Goal: Communication & Community: Share content

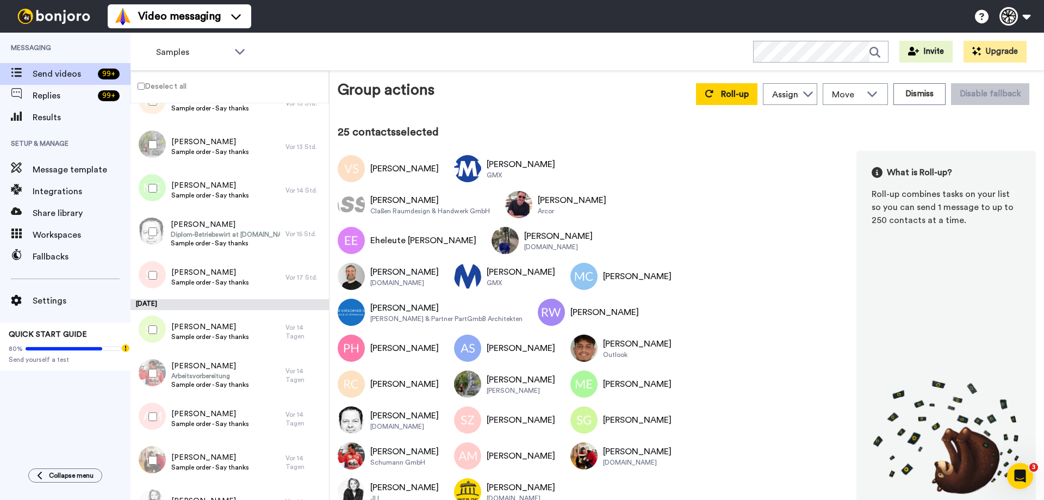
scroll to position [707, 0]
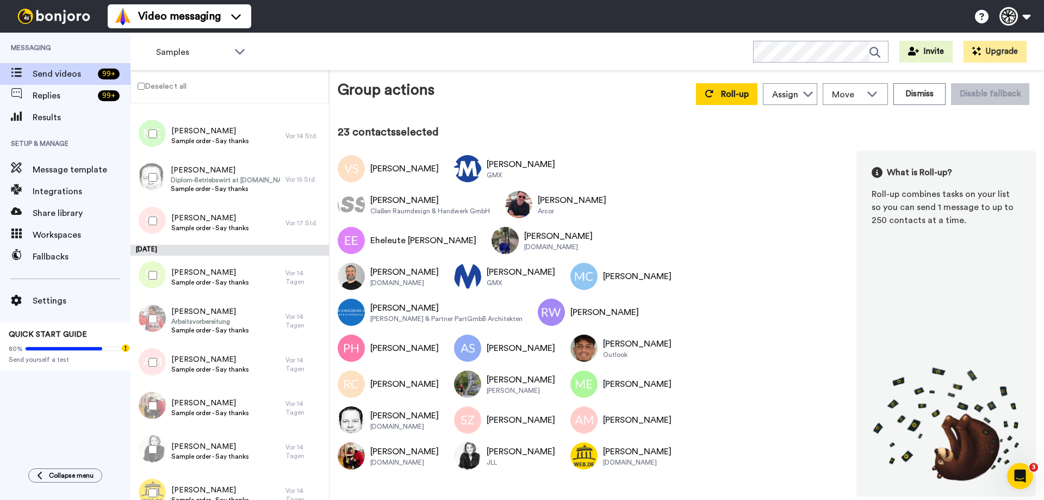
click at [148, 357] on div at bounding box center [150, 362] width 39 height 38
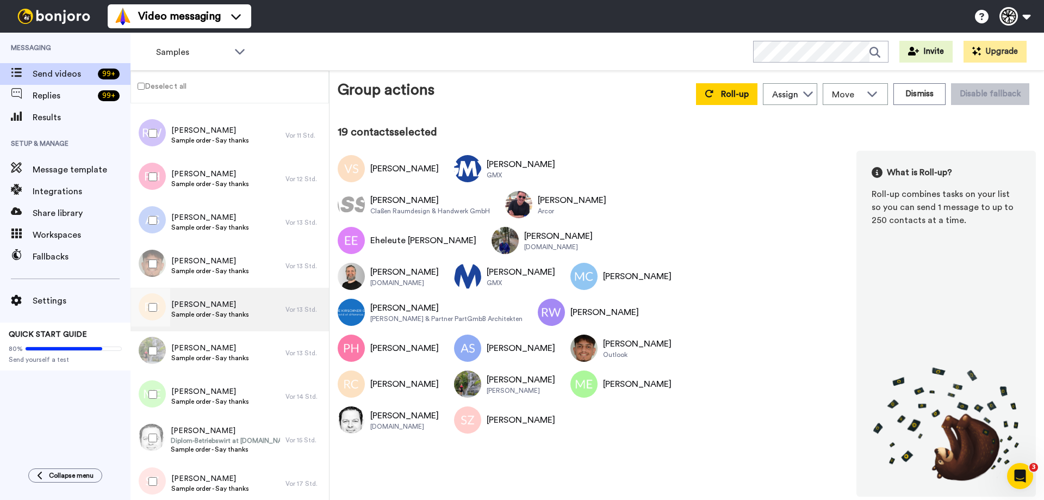
scroll to position [544, 0]
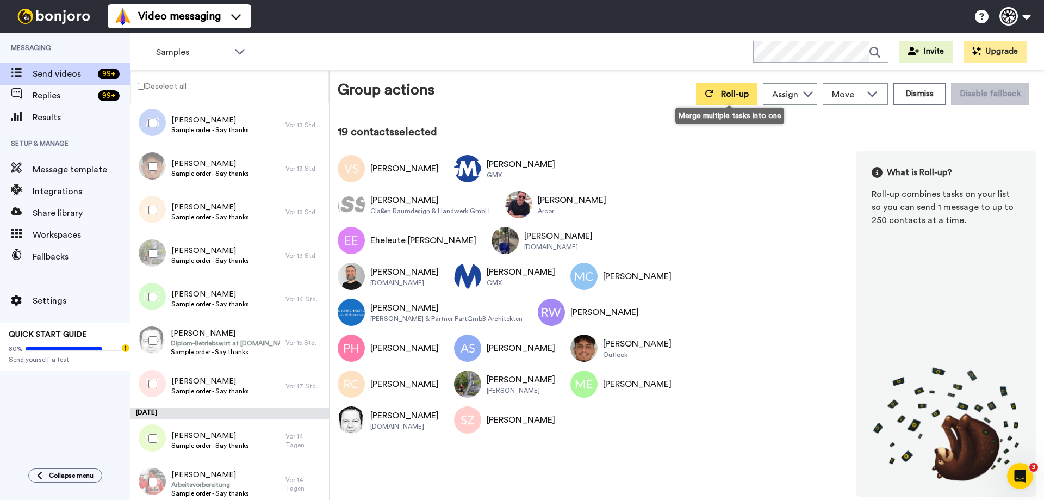
click at [711, 91] on icon at bounding box center [708, 93] width 9 height 9
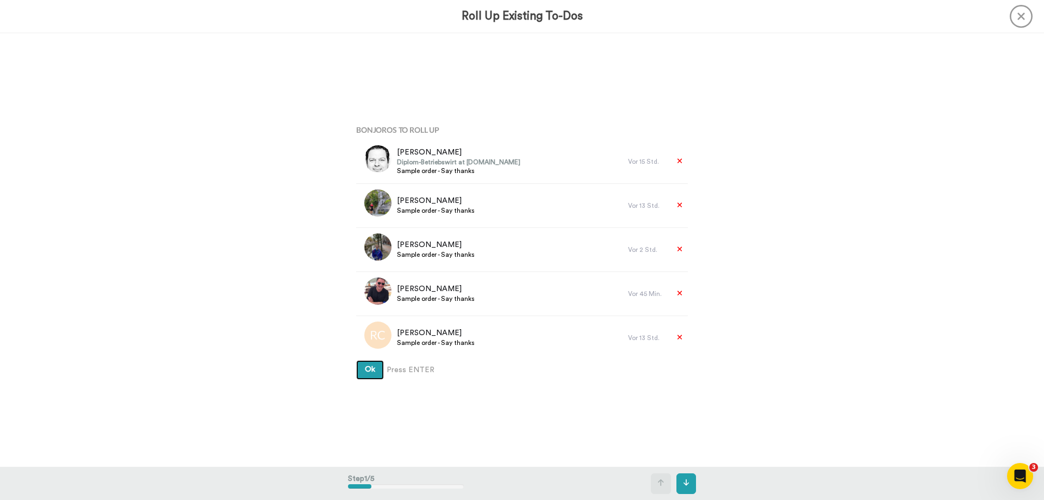
click at [376, 365] on button "Ok" at bounding box center [370, 370] width 28 height 20
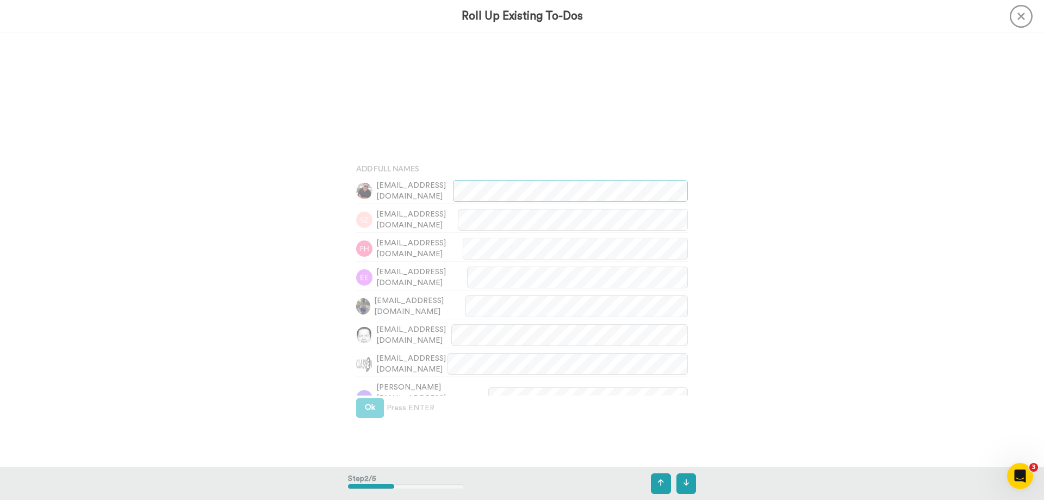
scroll to position [434, 0]
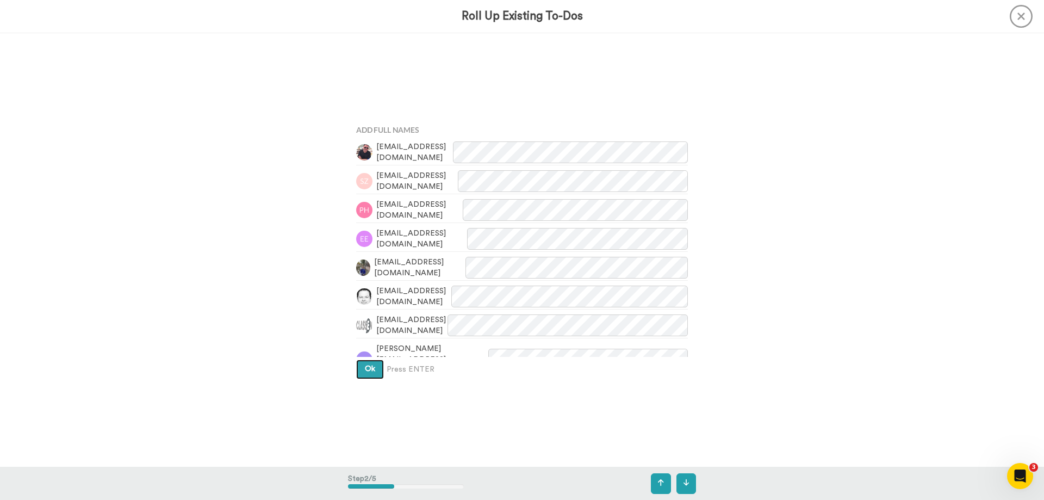
click at [374, 366] on button "Ok" at bounding box center [370, 369] width 28 height 20
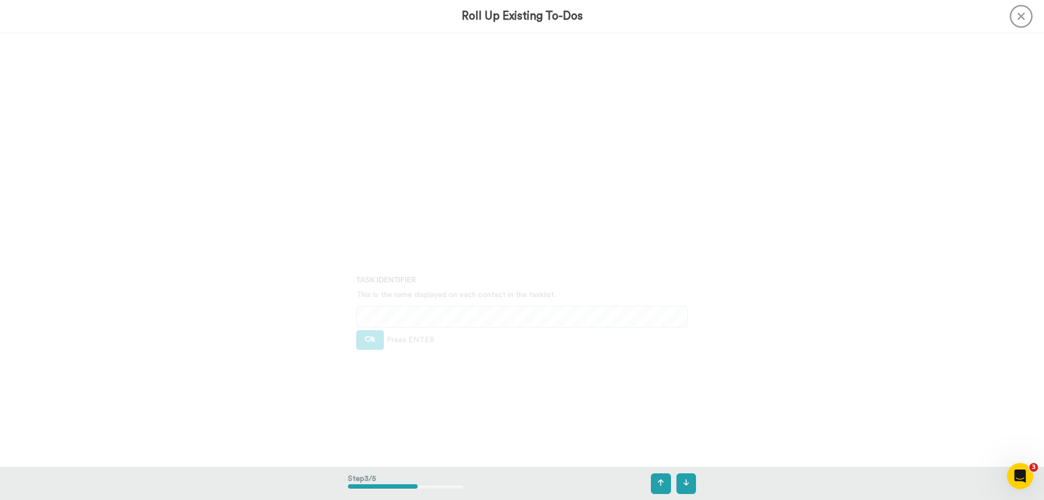
scroll to position [867, 0]
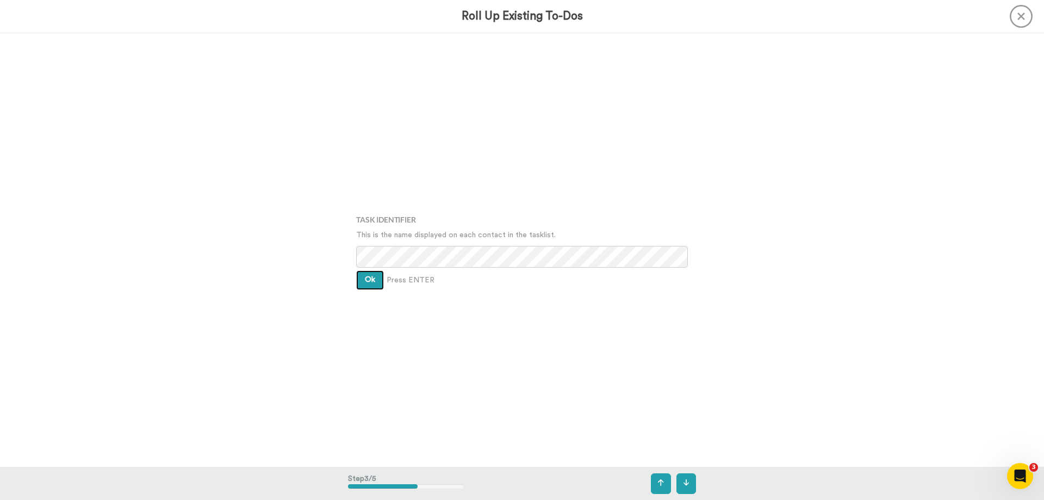
click at [365, 277] on span "Ok" at bounding box center [370, 280] width 10 height 8
click at [363, 276] on button "Ok" at bounding box center [370, 271] width 28 height 20
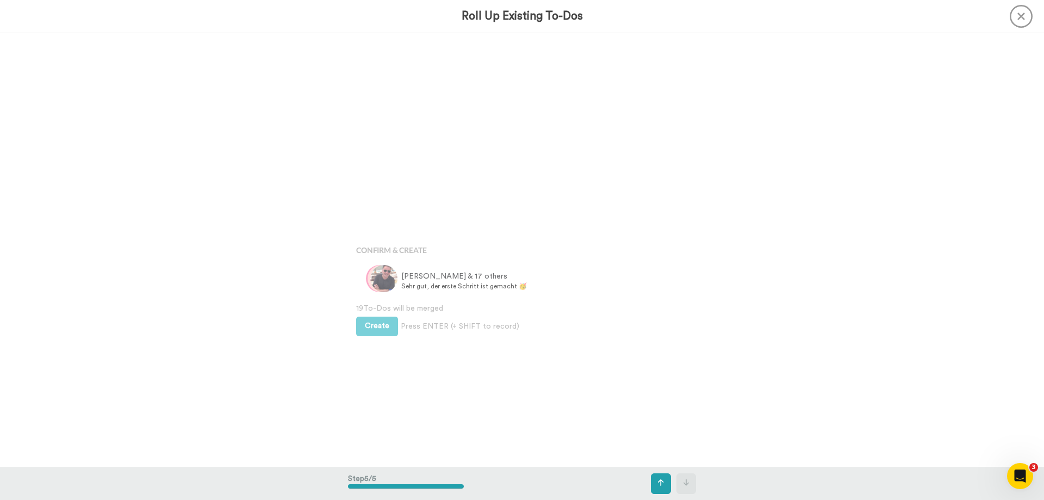
scroll to position [1734, 0]
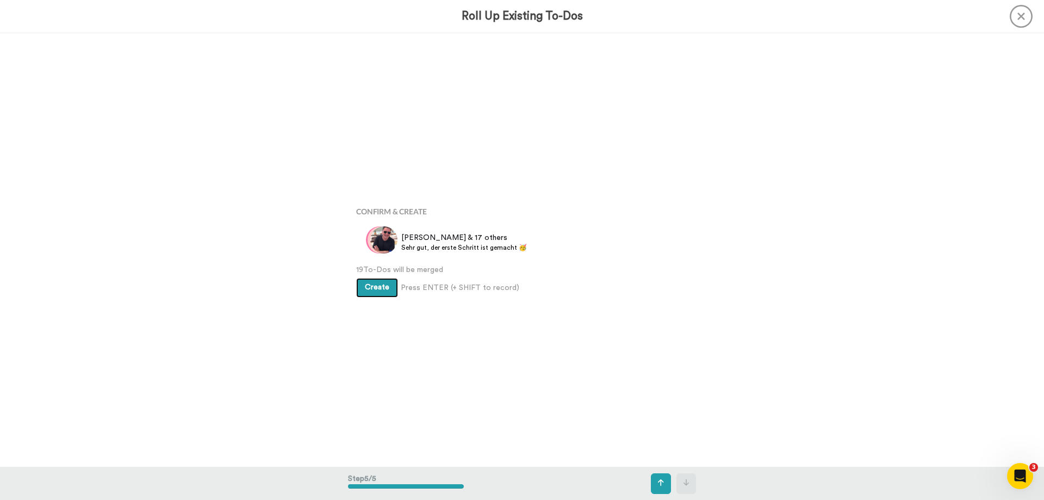
click at [373, 284] on span "Create" at bounding box center [377, 287] width 24 height 8
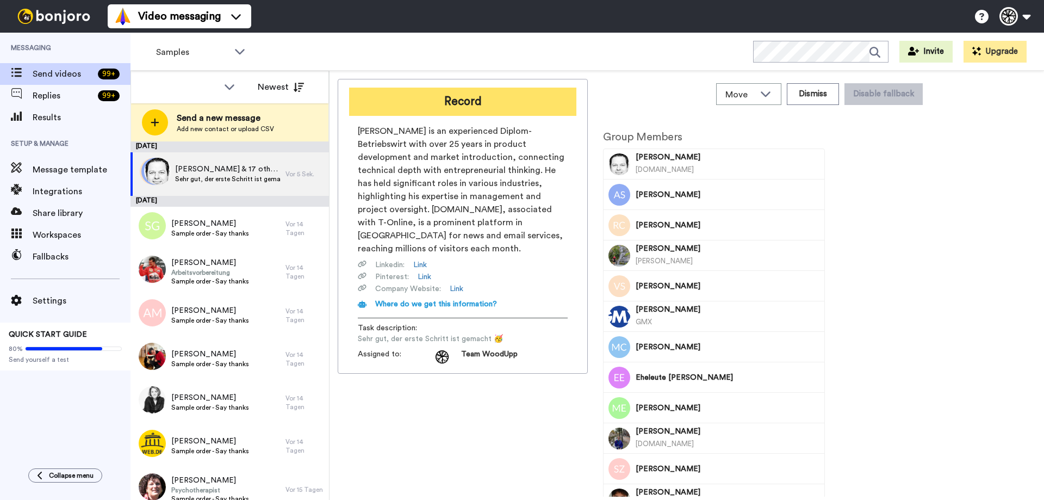
click at [516, 98] on button "Record" at bounding box center [462, 102] width 227 height 28
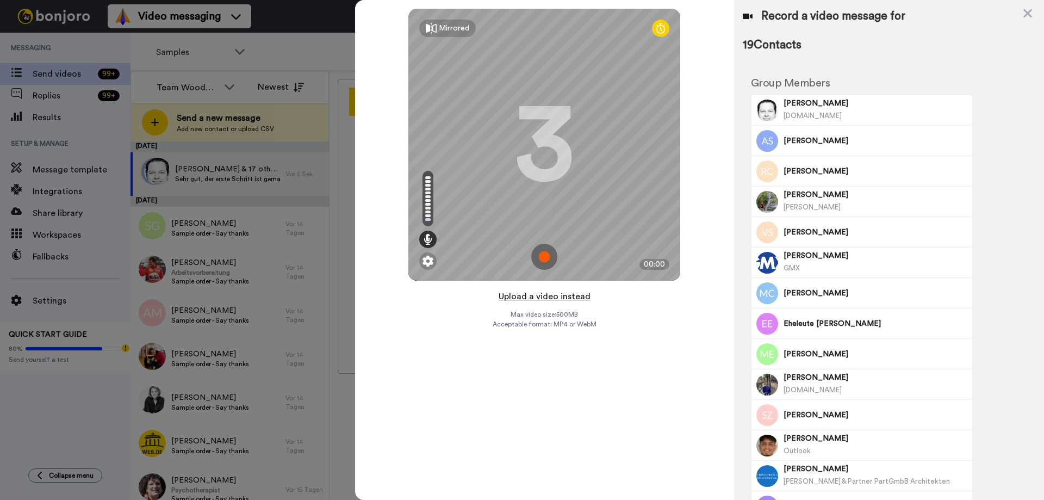
click at [552, 298] on button "Upload a video instead" at bounding box center [544, 296] width 98 height 14
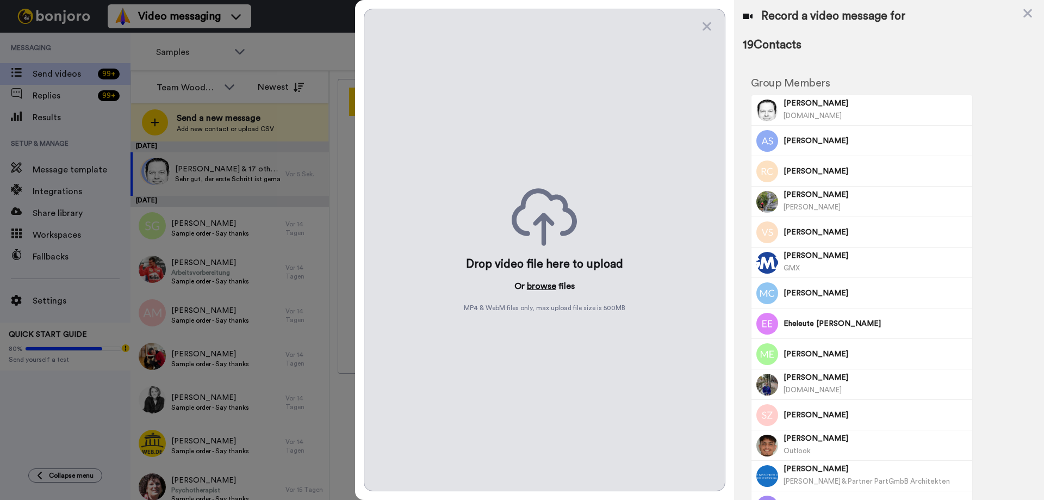
click at [536, 280] on button "browse" at bounding box center [541, 285] width 29 height 13
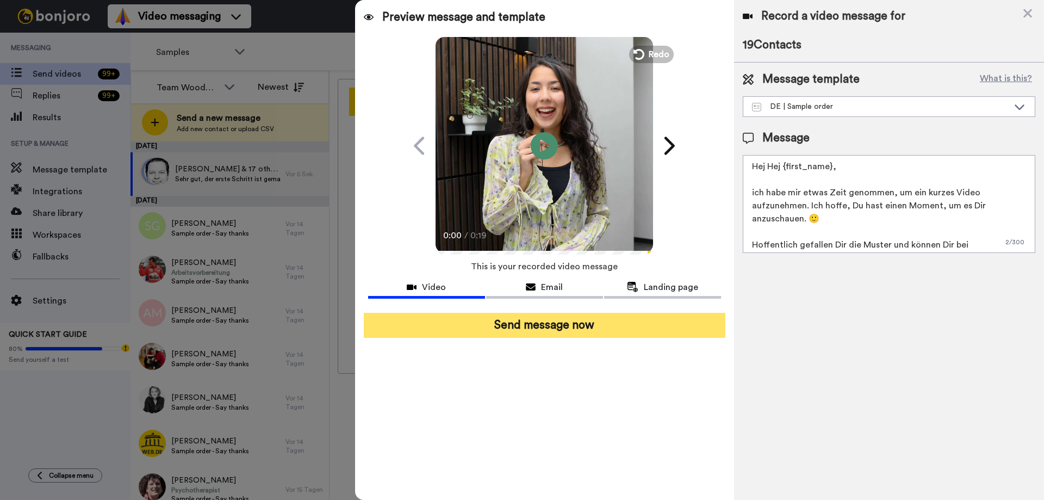
click at [529, 323] on button "Send message now" at bounding box center [544, 325] width 361 height 25
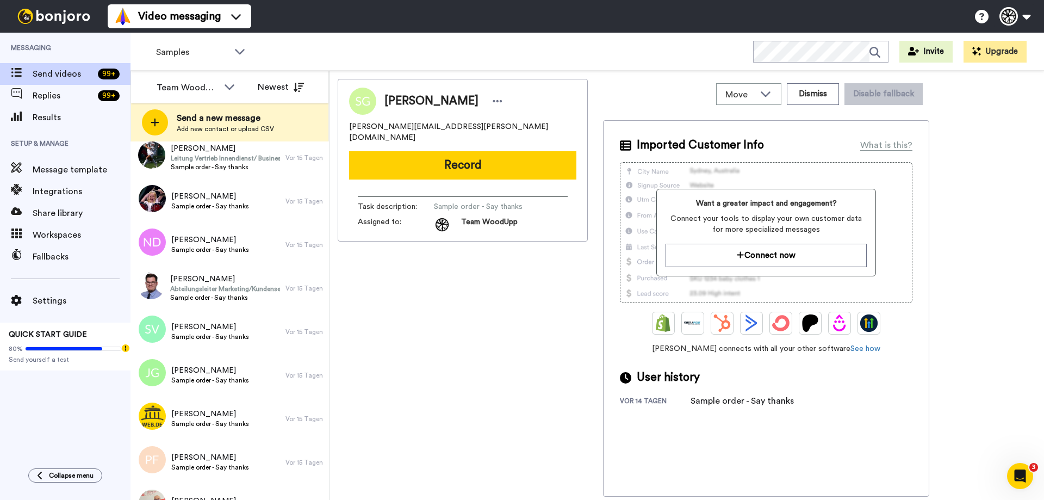
scroll to position [751, 0]
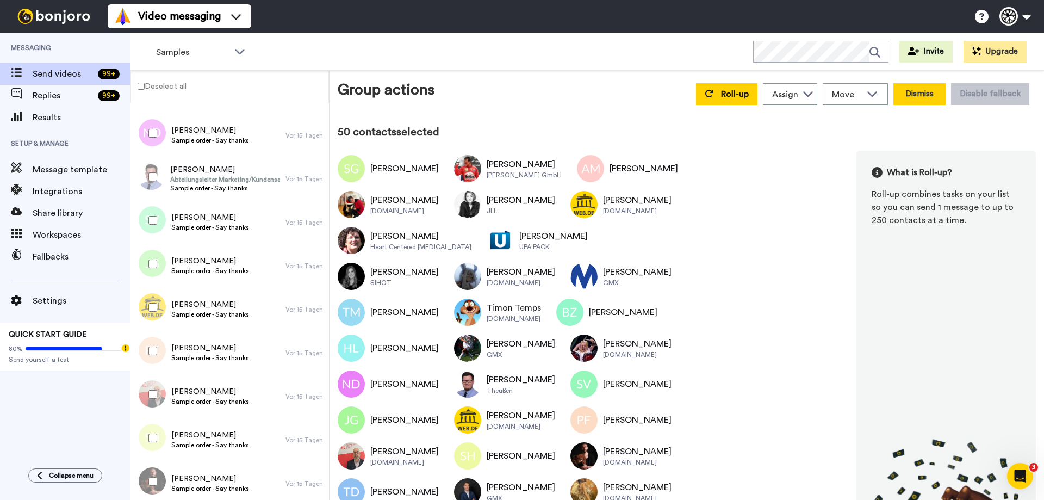
click at [929, 94] on button "Dismiss" at bounding box center [919, 94] width 52 height 22
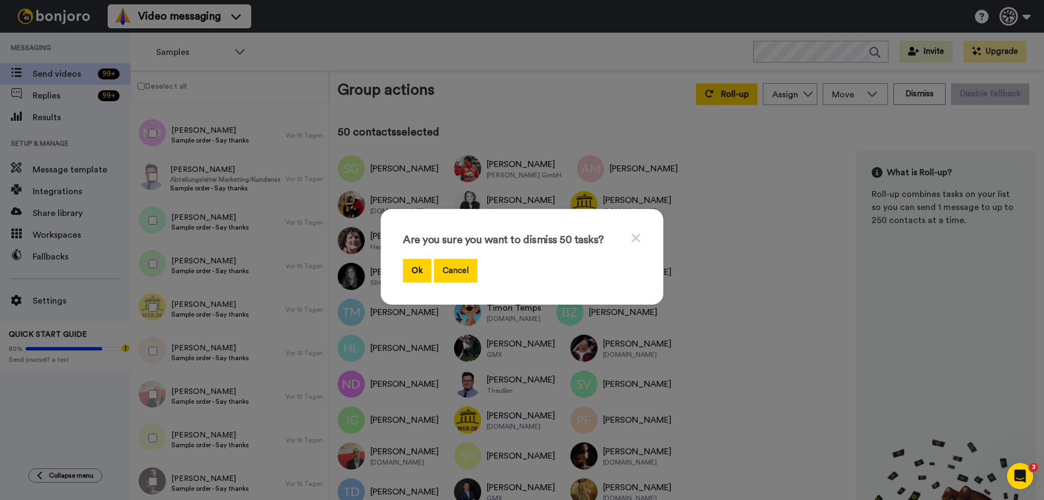
click at [434, 266] on button "Cancel" at bounding box center [455, 270] width 43 height 23
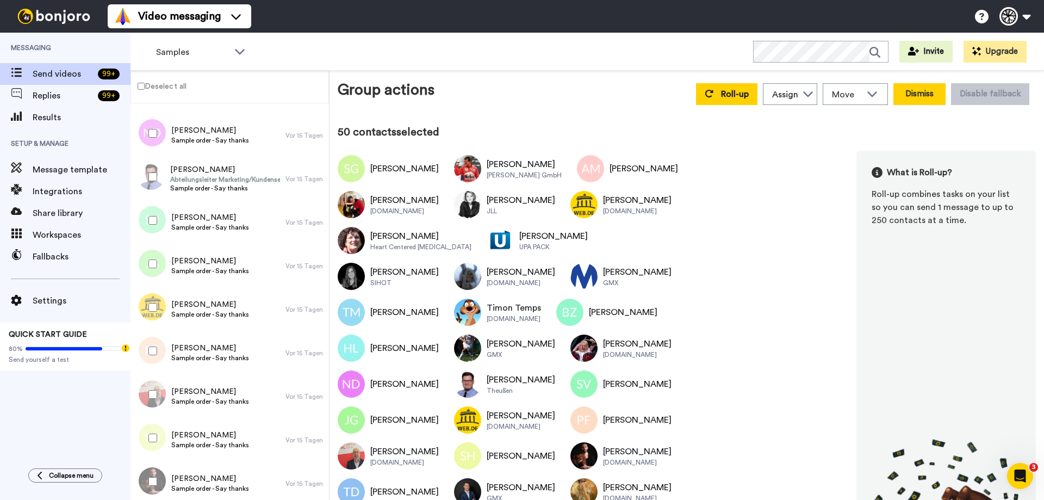
click at [906, 93] on button "Dismiss" at bounding box center [919, 94] width 52 height 22
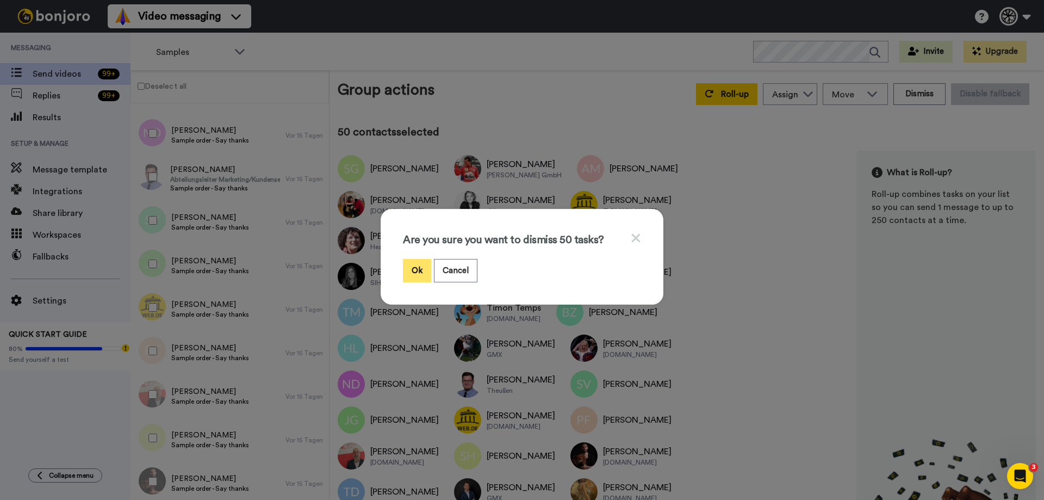
click at [405, 270] on button "Ok" at bounding box center [417, 270] width 28 height 23
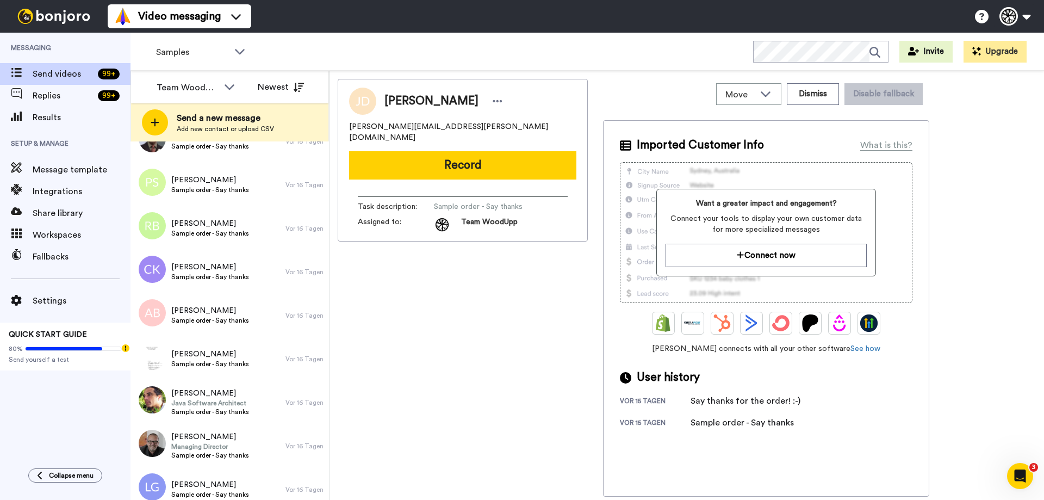
scroll to position [1838, 0]
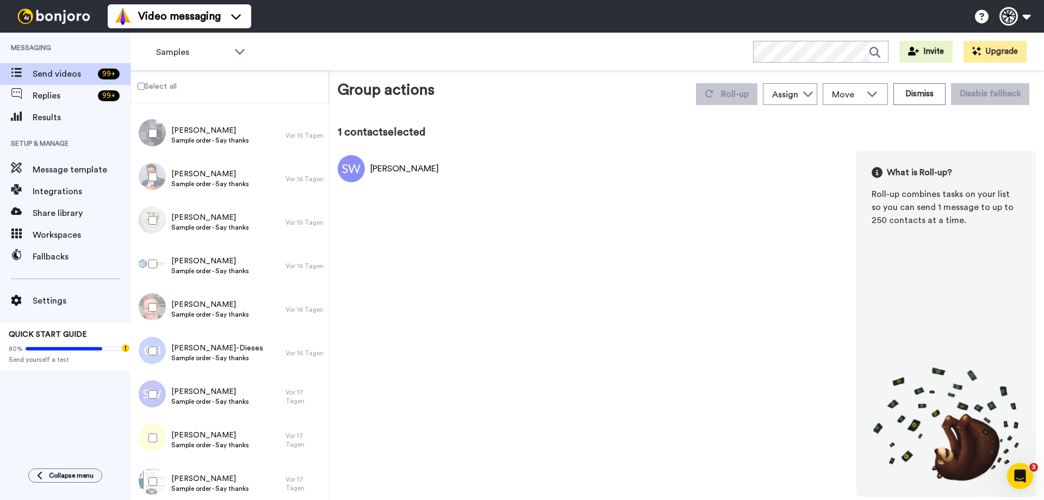
click at [154, 84] on label "Select all" at bounding box center [154, 85] width 46 height 13
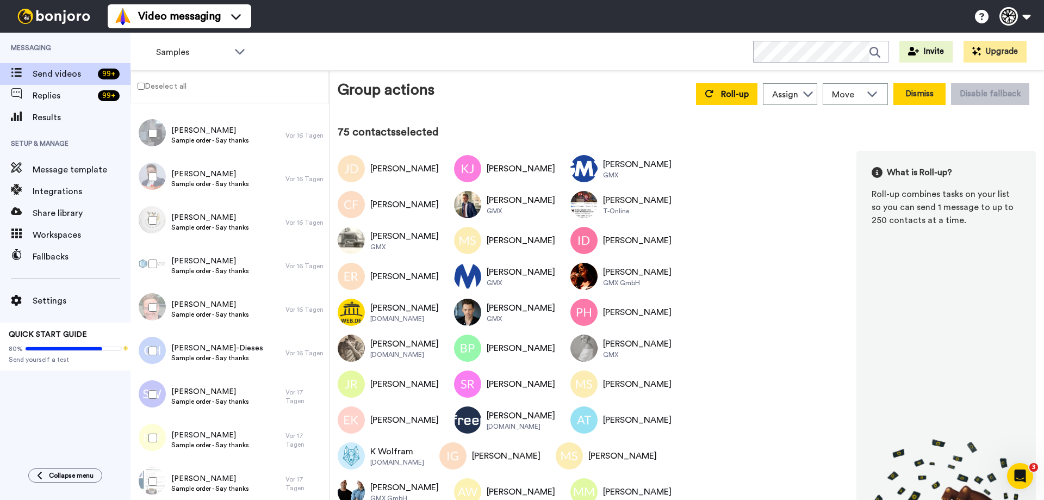
click at [923, 89] on button "Dismiss" at bounding box center [919, 94] width 52 height 22
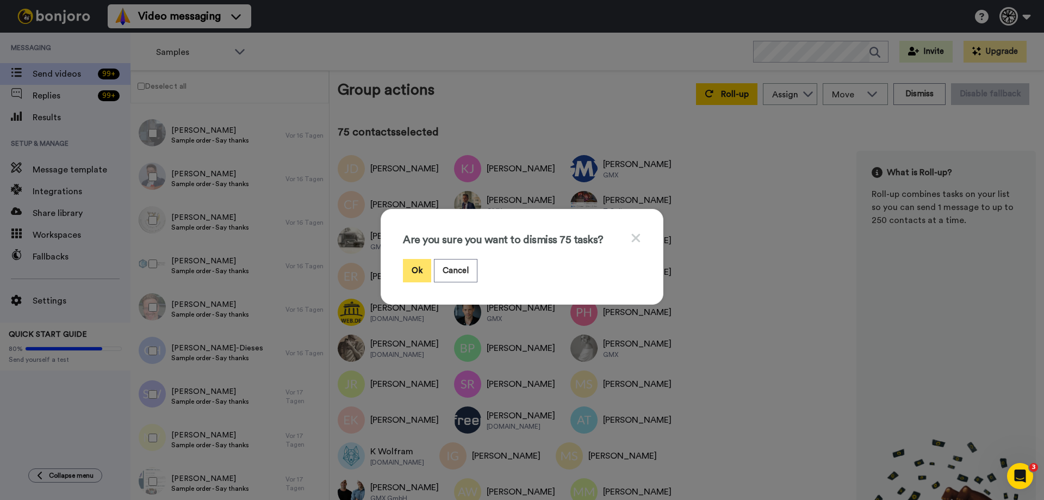
click at [411, 269] on button "Ok" at bounding box center [417, 270] width 28 height 23
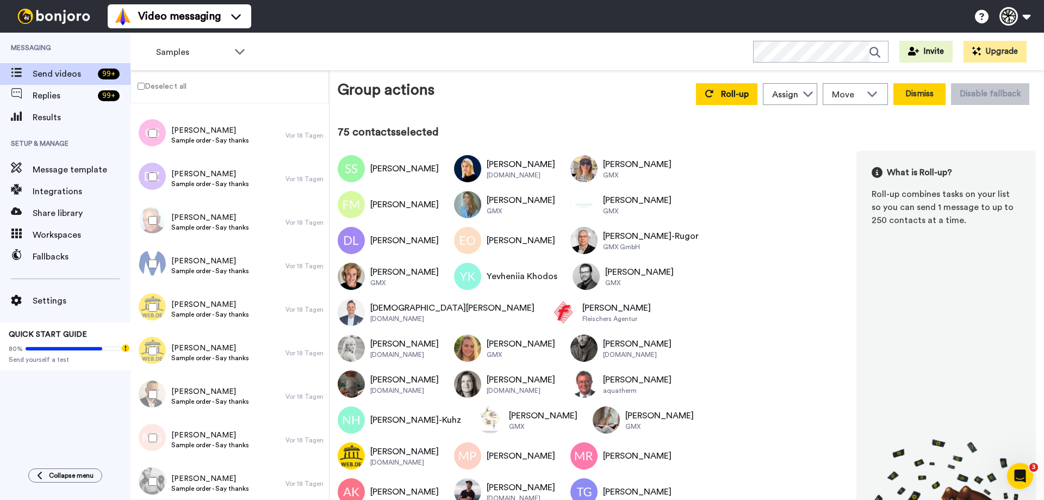
click at [920, 98] on button "Dismiss" at bounding box center [919, 94] width 52 height 22
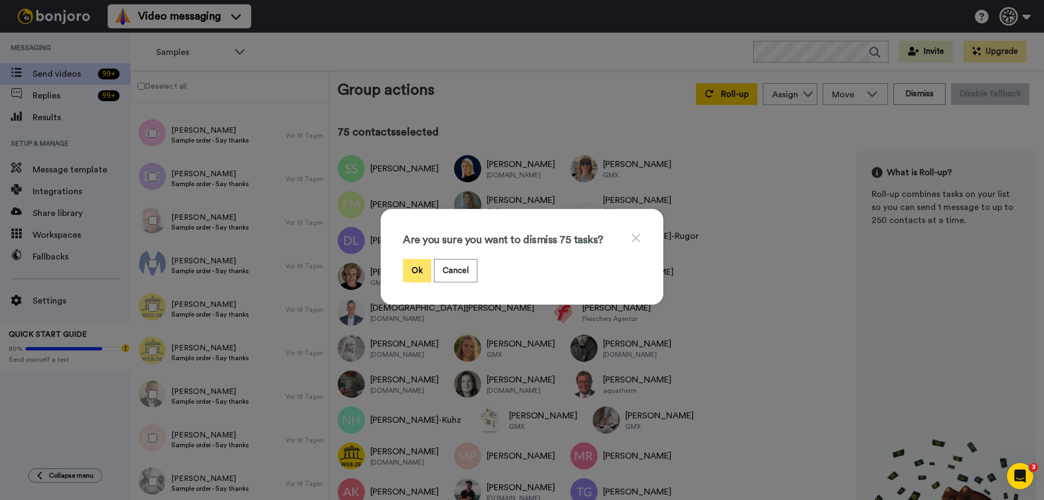
click at [407, 264] on button "Ok" at bounding box center [417, 270] width 28 height 23
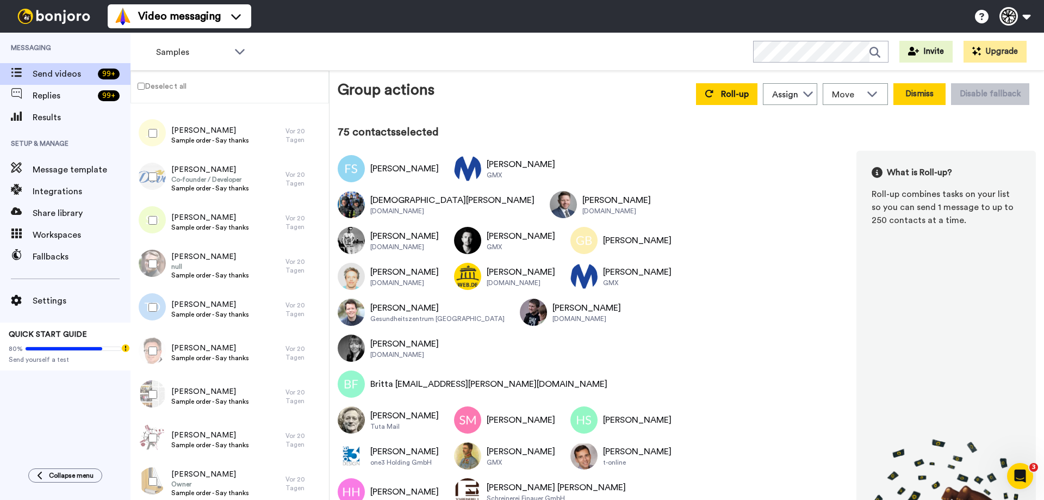
click at [915, 95] on button "Dismiss" at bounding box center [919, 94] width 52 height 22
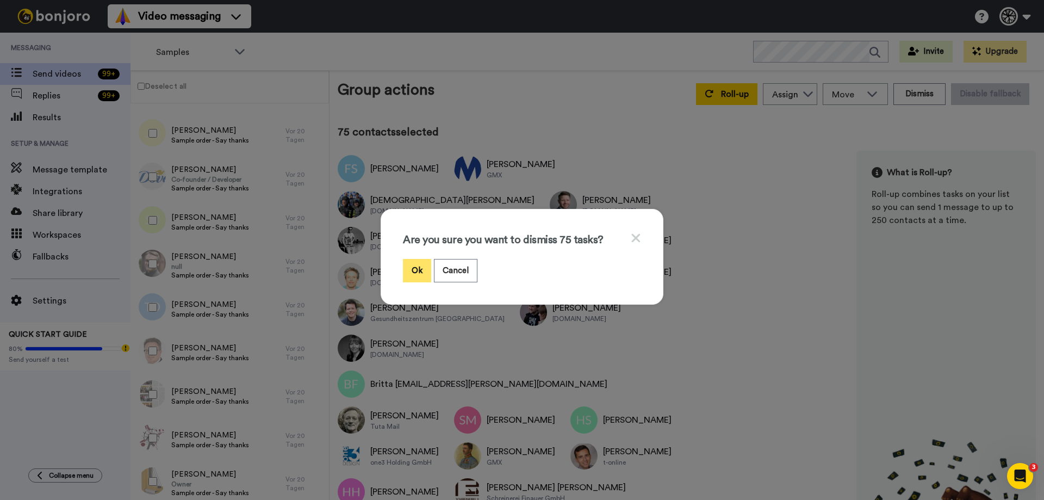
click at [410, 268] on button "Ok" at bounding box center [417, 270] width 28 height 23
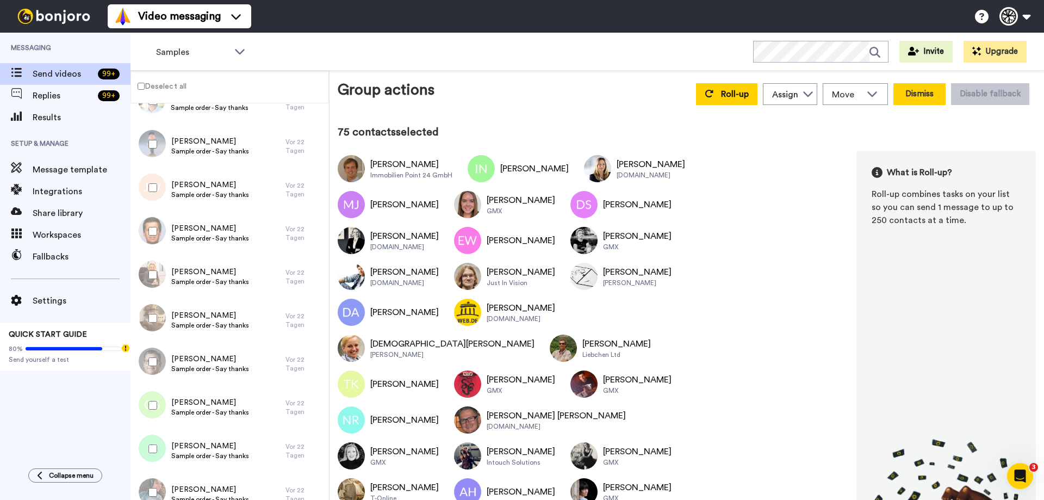
click at [916, 91] on button "Dismiss" at bounding box center [919, 94] width 52 height 22
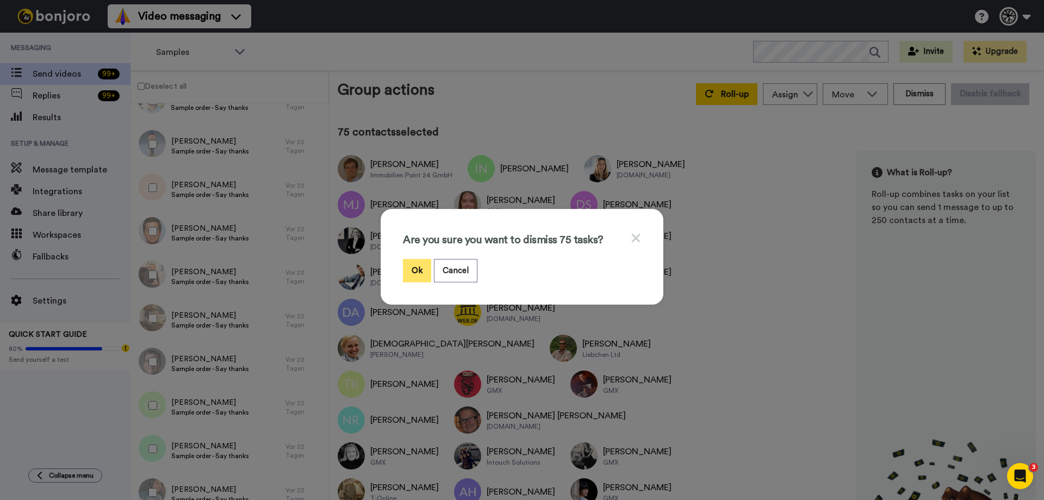
click at [410, 266] on button "Ok" at bounding box center [417, 270] width 28 height 23
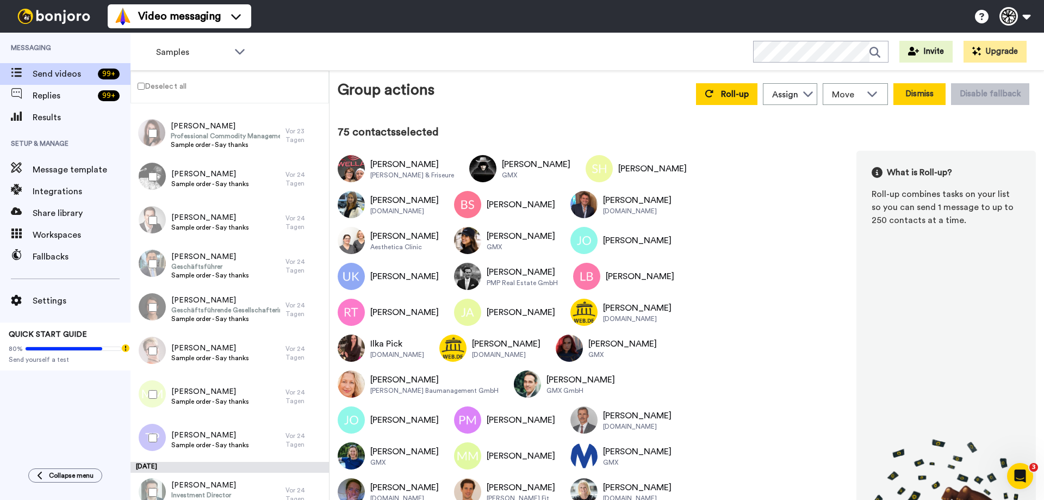
click at [919, 95] on button "Dismiss" at bounding box center [919, 94] width 52 height 22
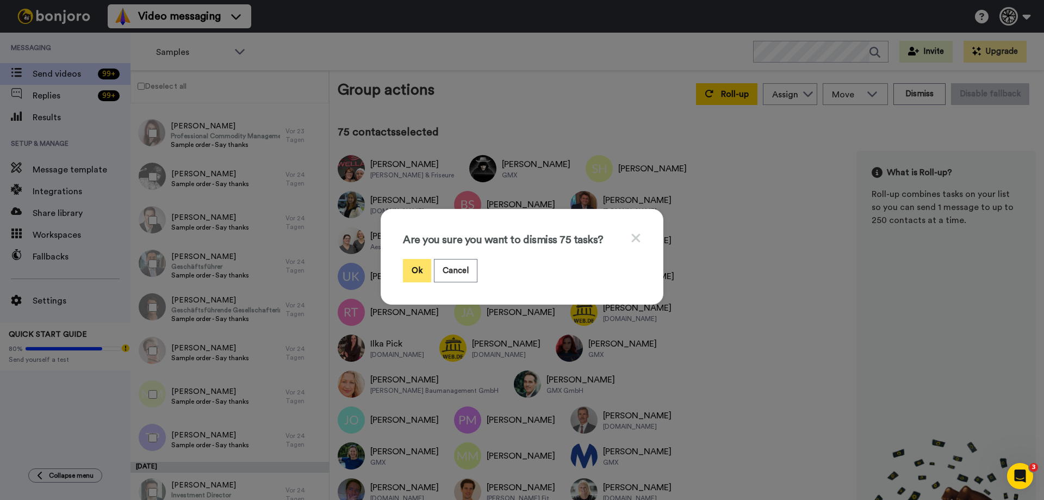
click at [413, 272] on button "Ok" at bounding box center [417, 270] width 28 height 23
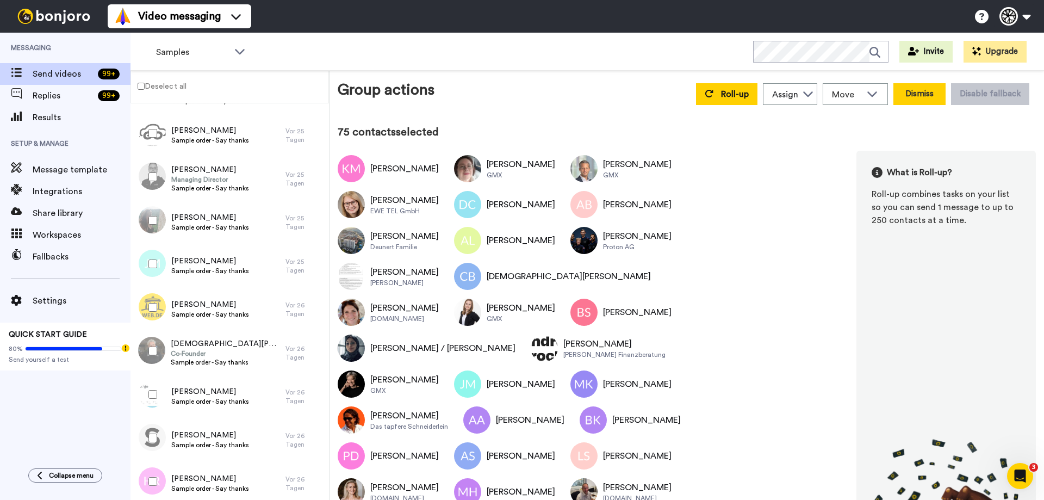
click at [921, 89] on button "Dismiss" at bounding box center [919, 94] width 52 height 22
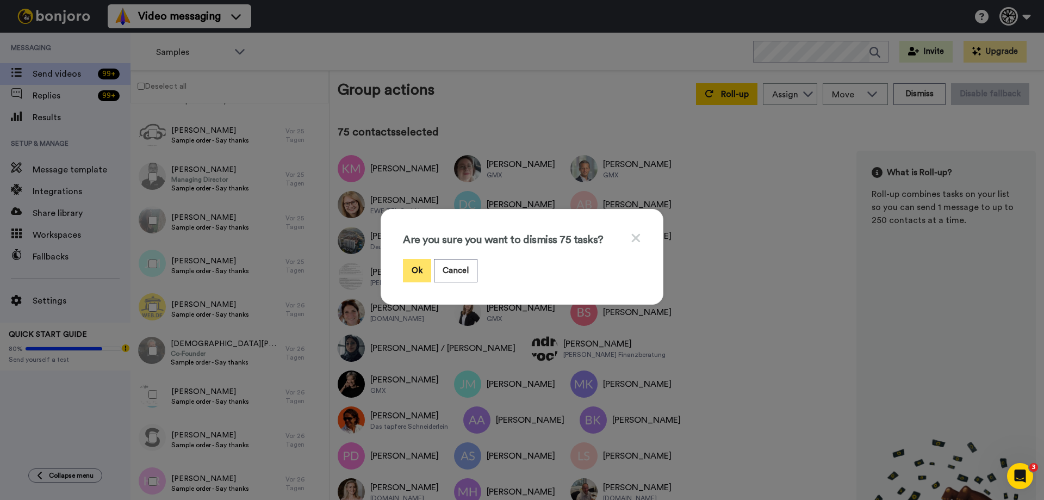
click at [415, 269] on button "Ok" at bounding box center [417, 270] width 28 height 23
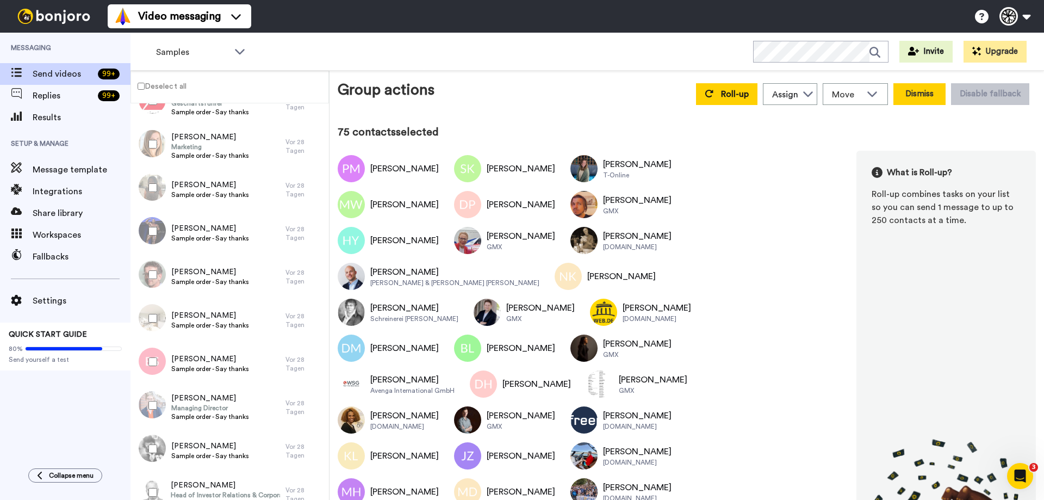
click at [916, 98] on button "Dismiss" at bounding box center [919, 94] width 52 height 22
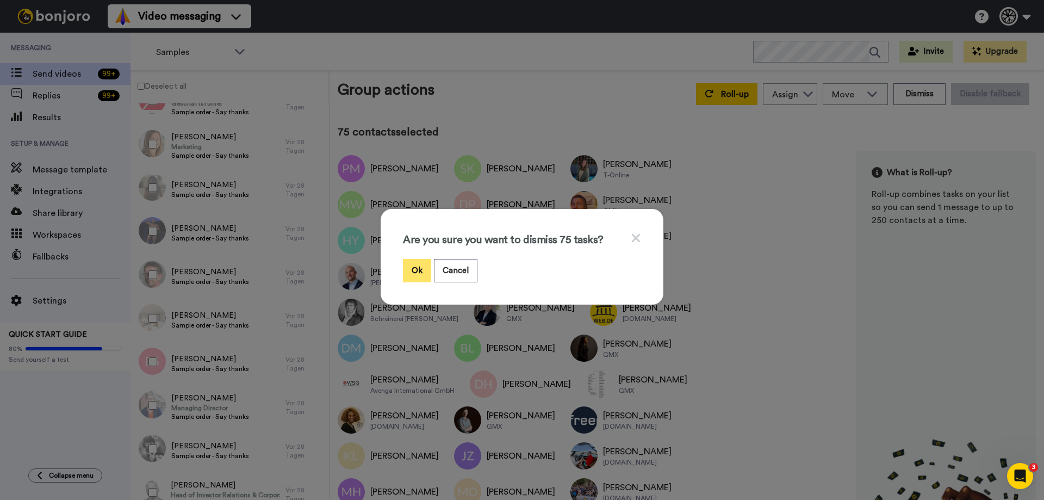
click at [403, 272] on button "Ok" at bounding box center [417, 270] width 28 height 23
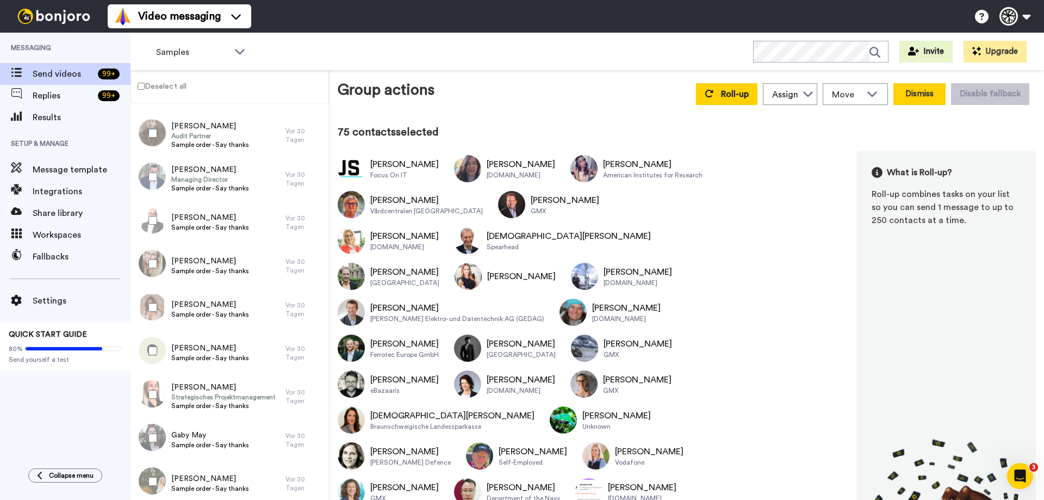
click at [930, 94] on button "Dismiss" at bounding box center [919, 94] width 52 height 22
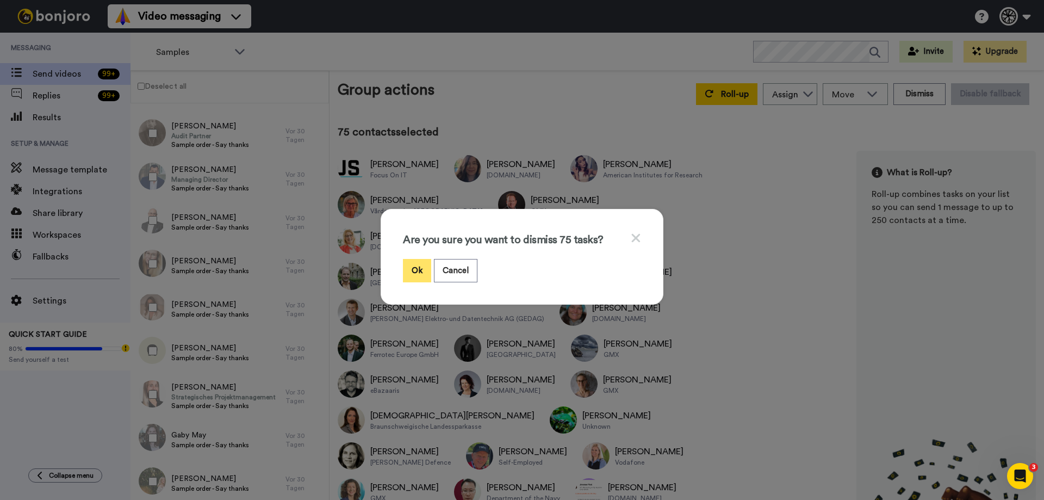
click at [405, 271] on button "Ok" at bounding box center [417, 270] width 28 height 23
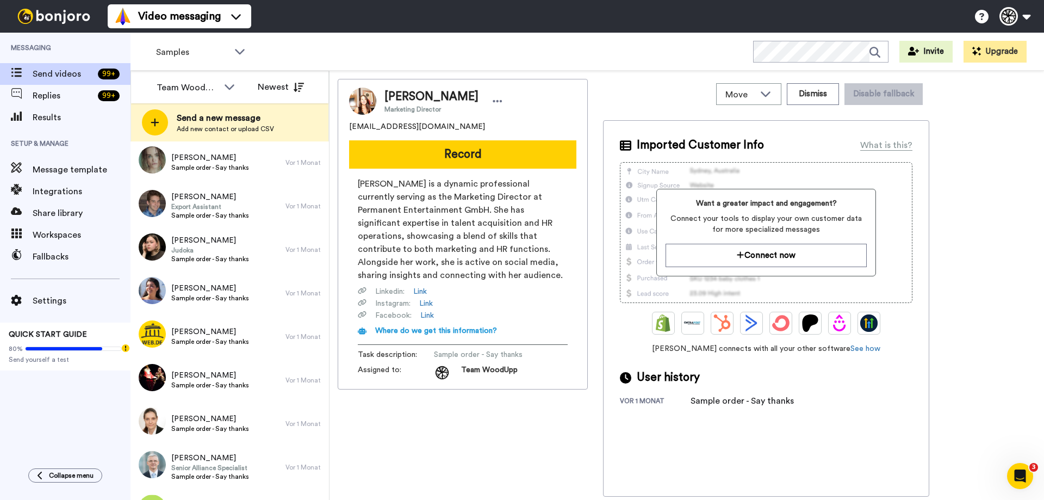
scroll to position [1870, 0]
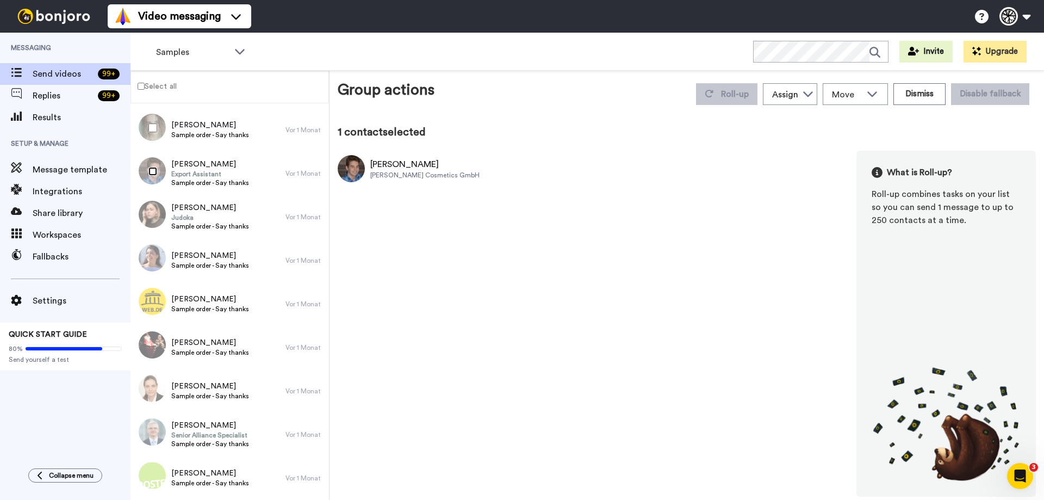
scroll to position [1832, 0]
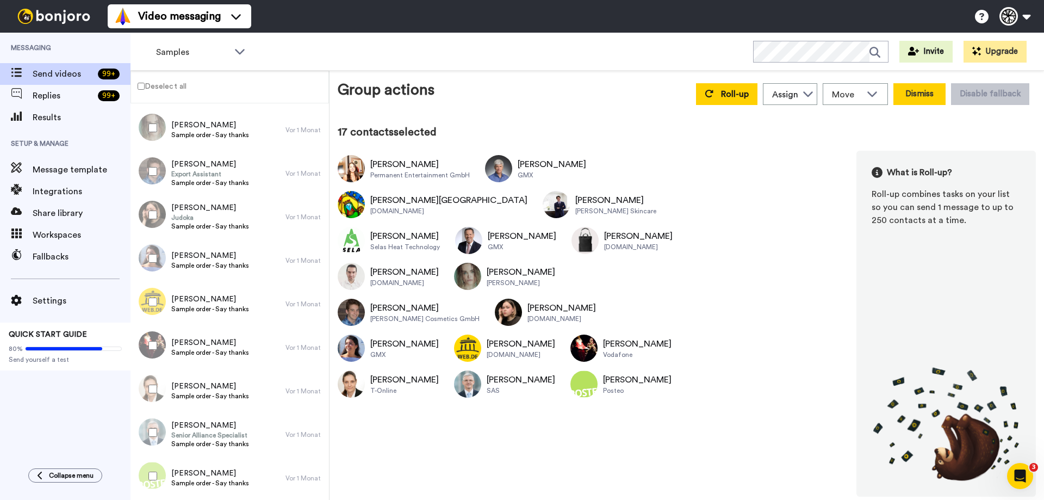
click at [934, 91] on button "Dismiss" at bounding box center [919, 94] width 52 height 22
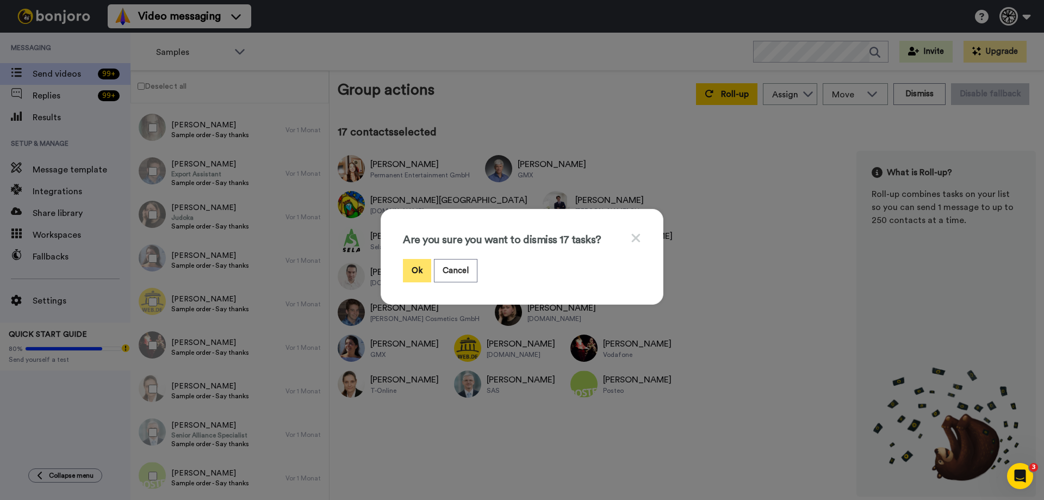
click at [418, 263] on button "Ok" at bounding box center [417, 270] width 28 height 23
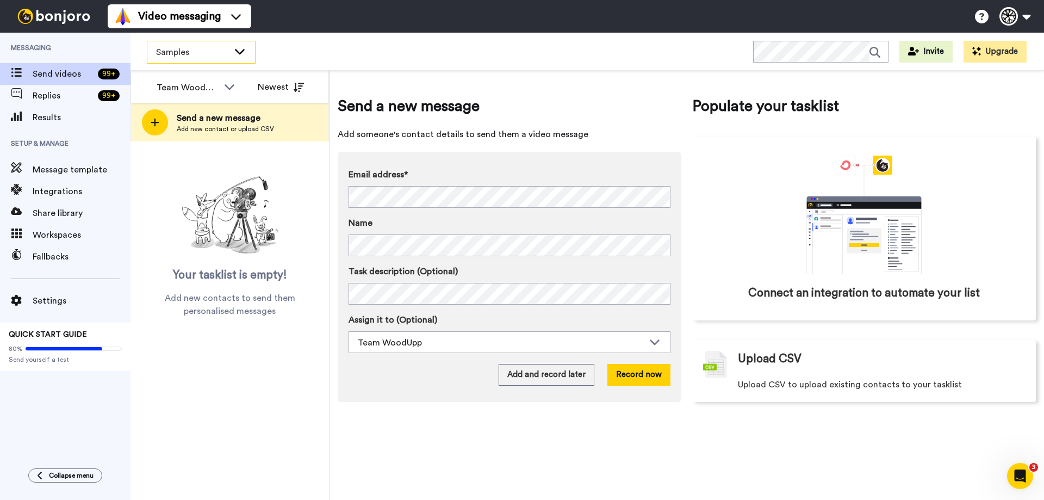
click at [209, 57] on span "Samples" at bounding box center [192, 52] width 73 height 13
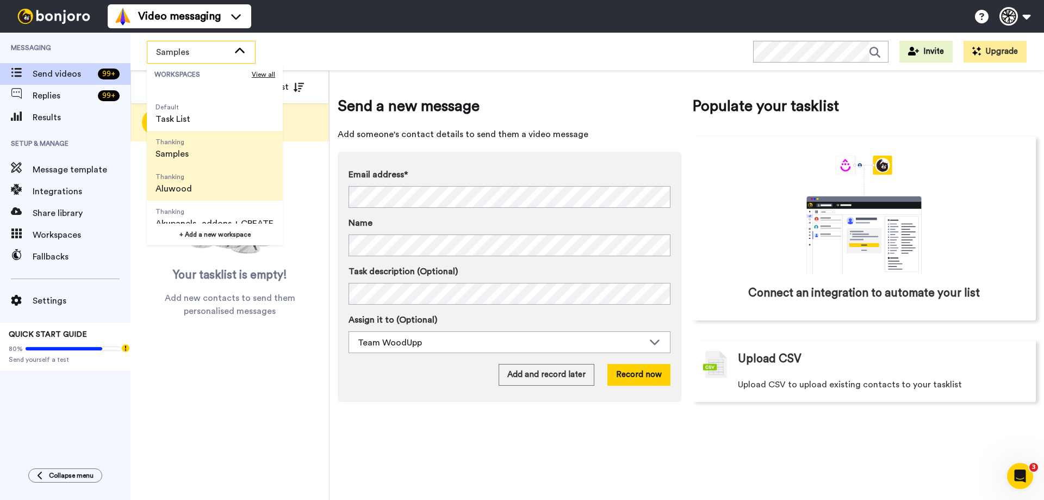
scroll to position [35, 0]
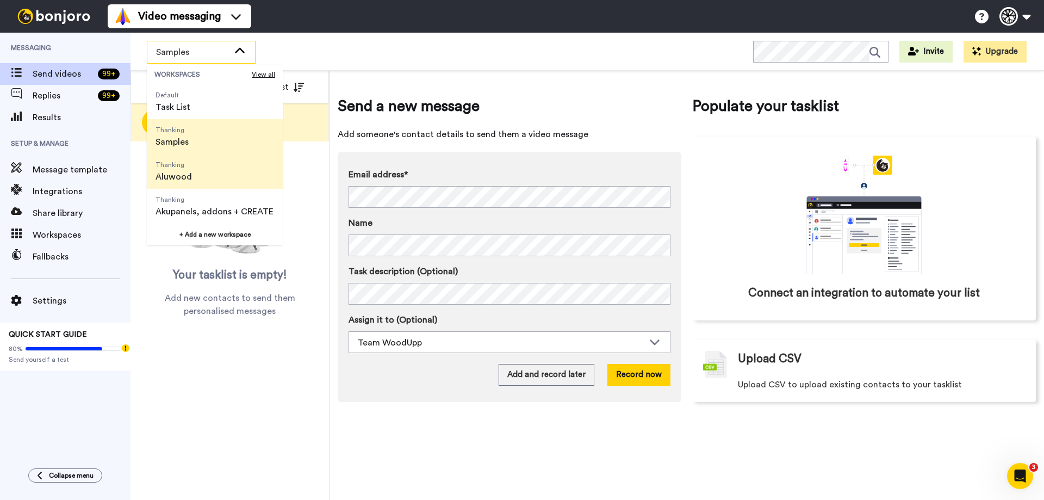
click at [193, 166] on span "Thanking Aluwood" at bounding box center [174, 171] width 54 height 35
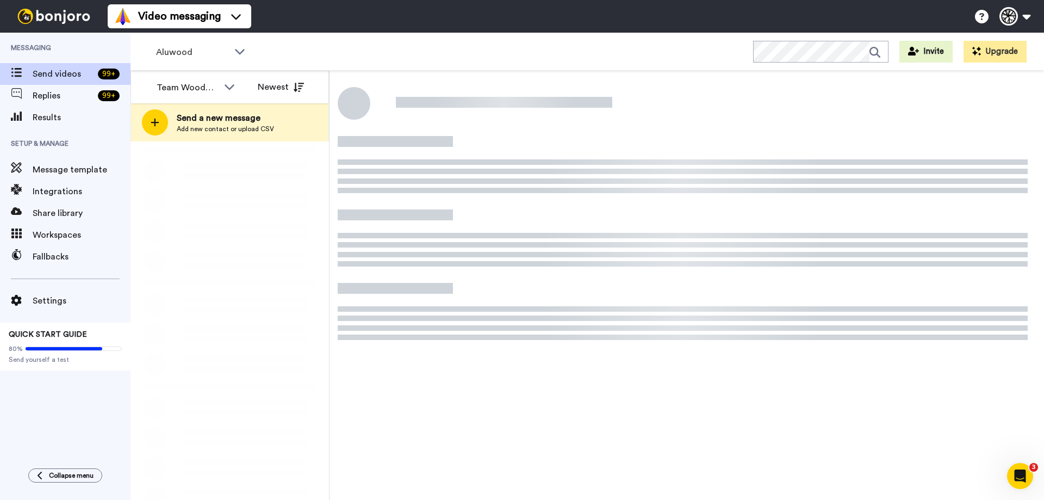
scroll to position [0, 0]
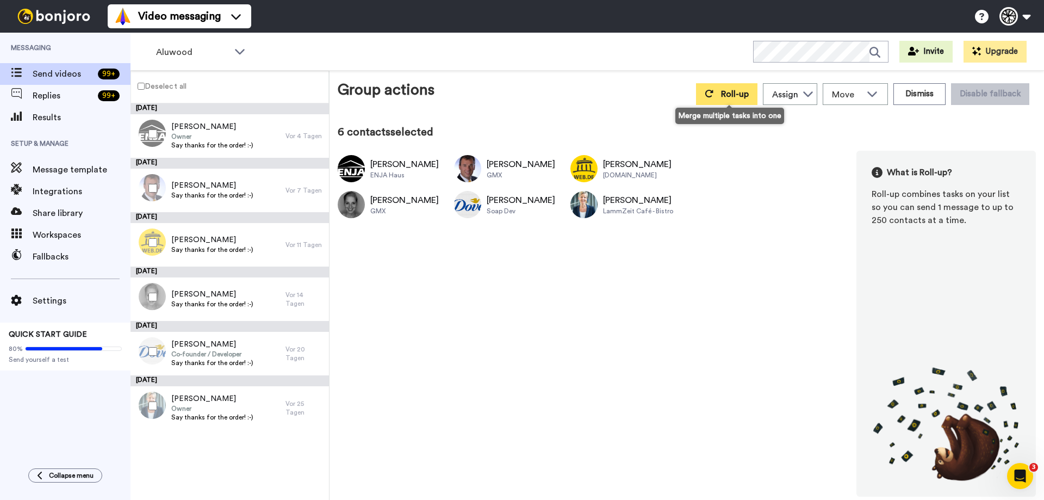
click at [745, 91] on span "Roll-up" at bounding box center [735, 94] width 28 height 9
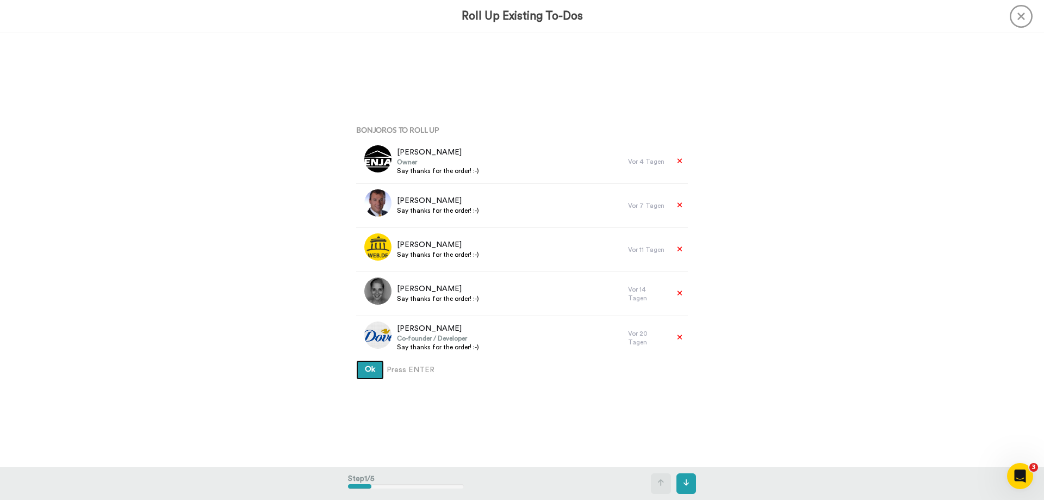
click at [361, 368] on button "Ok" at bounding box center [370, 370] width 28 height 20
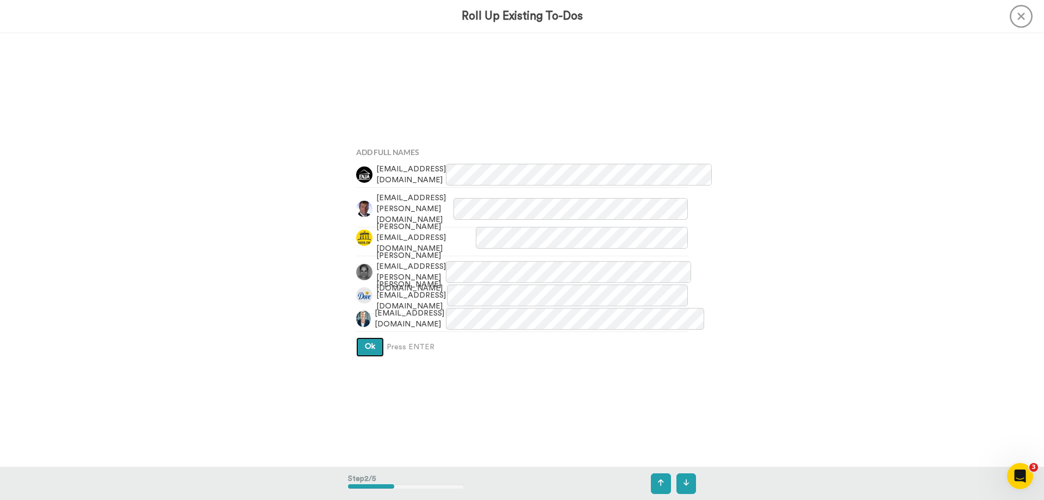
click at [374, 347] on button "Ok" at bounding box center [370, 347] width 28 height 20
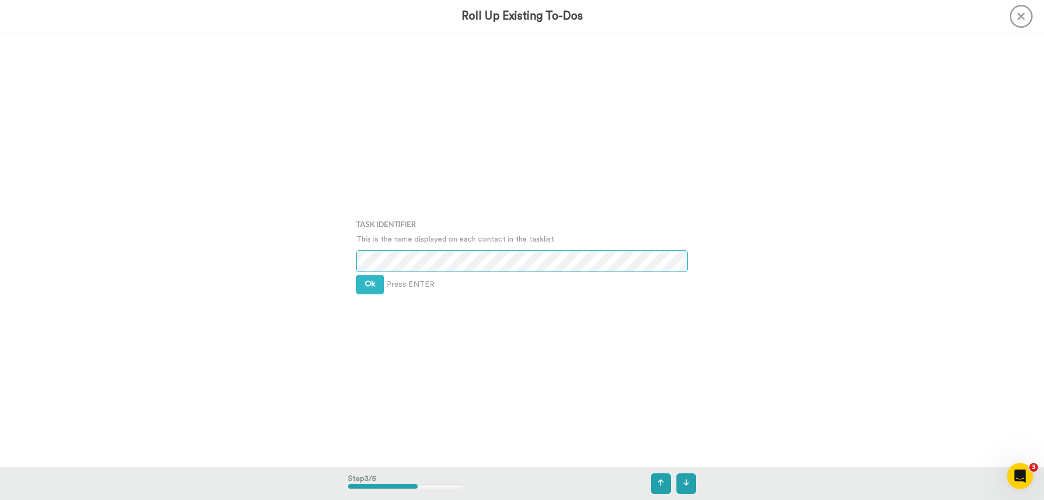
scroll to position [867, 0]
click at [659, 480] on icon at bounding box center [661, 482] width 6 height 8
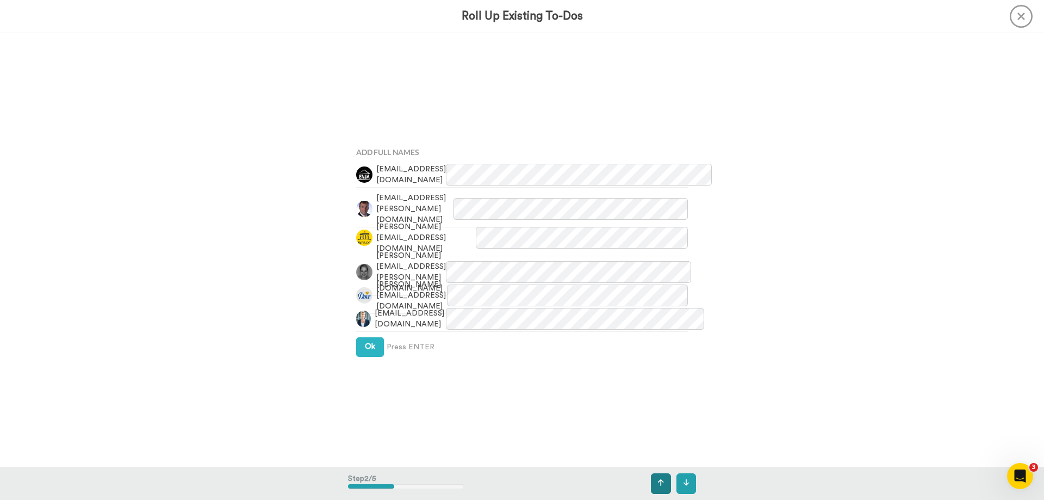
click at [659, 480] on icon at bounding box center [661, 482] width 6 height 8
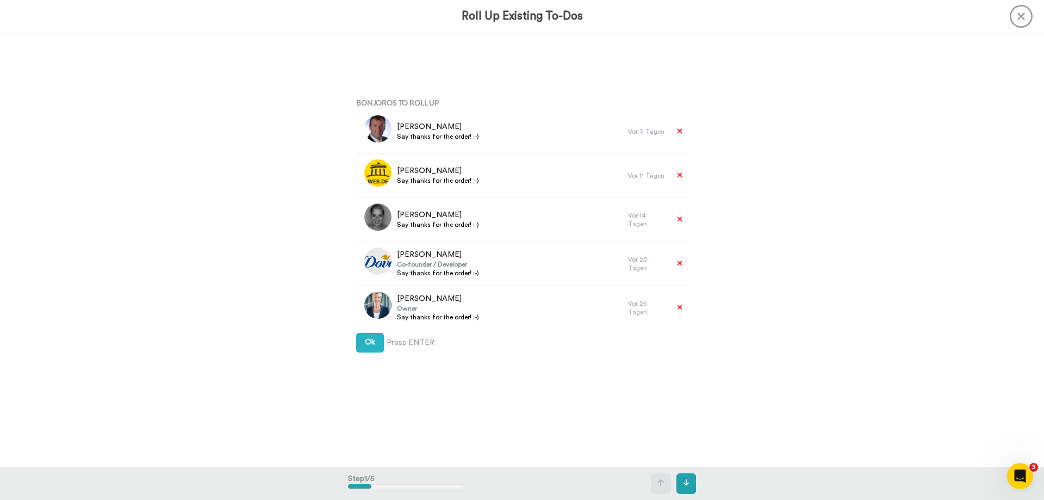
scroll to position [54, 0]
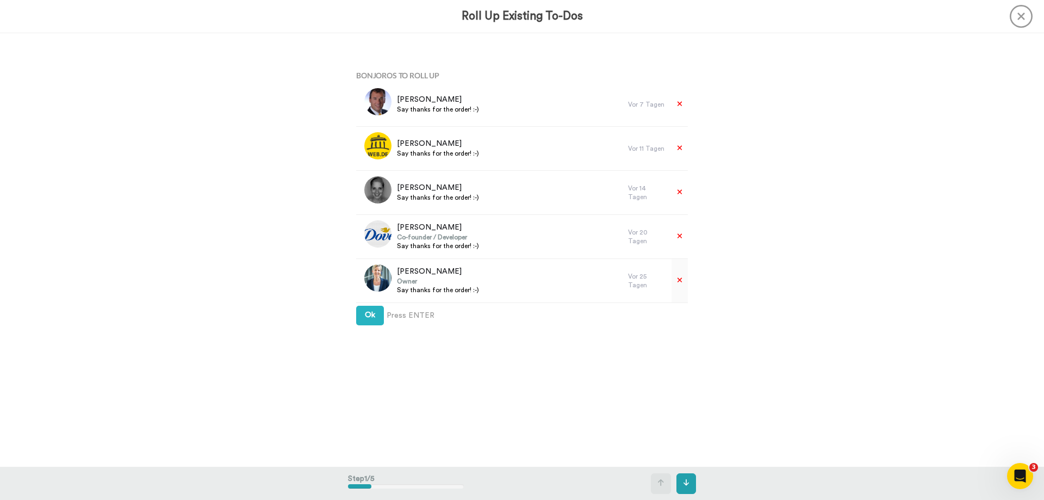
click at [677, 280] on icon at bounding box center [679, 279] width 5 height 5
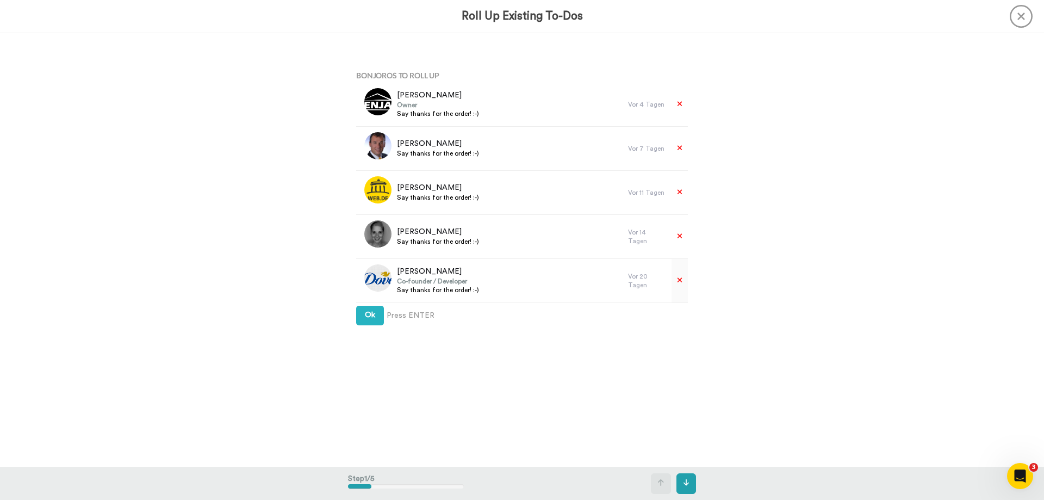
click at [675, 282] on div at bounding box center [679, 281] width 17 height 22
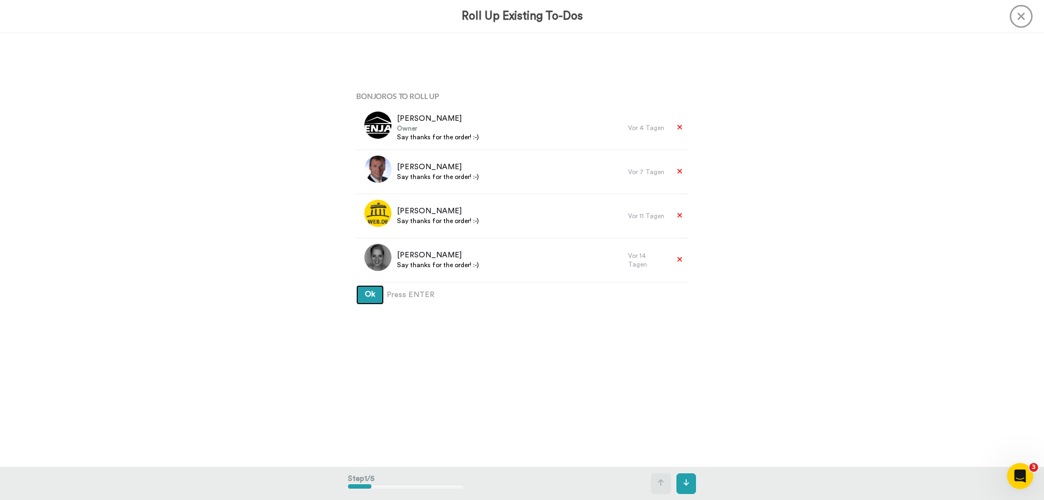
click at [367, 294] on span "Ok" at bounding box center [370, 294] width 10 height 8
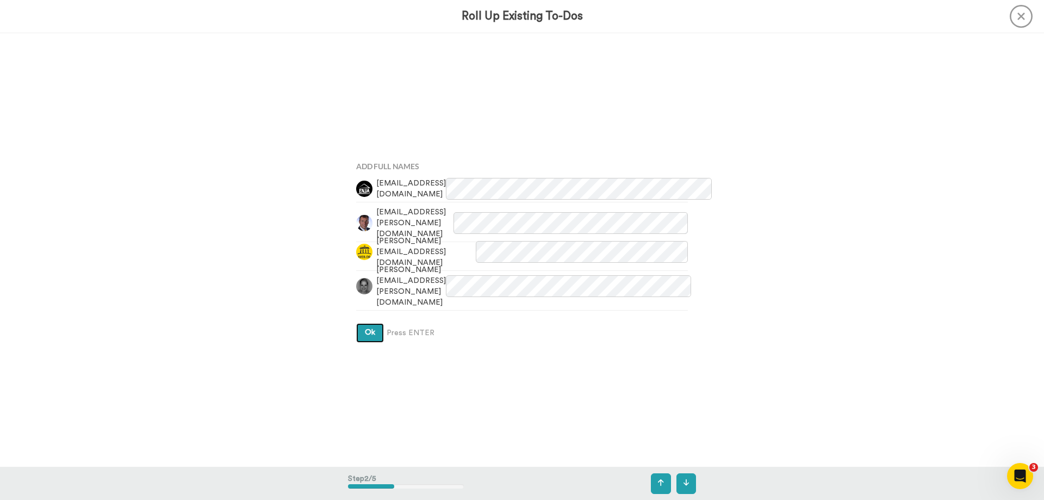
click at [375, 333] on button "Ok" at bounding box center [370, 333] width 28 height 20
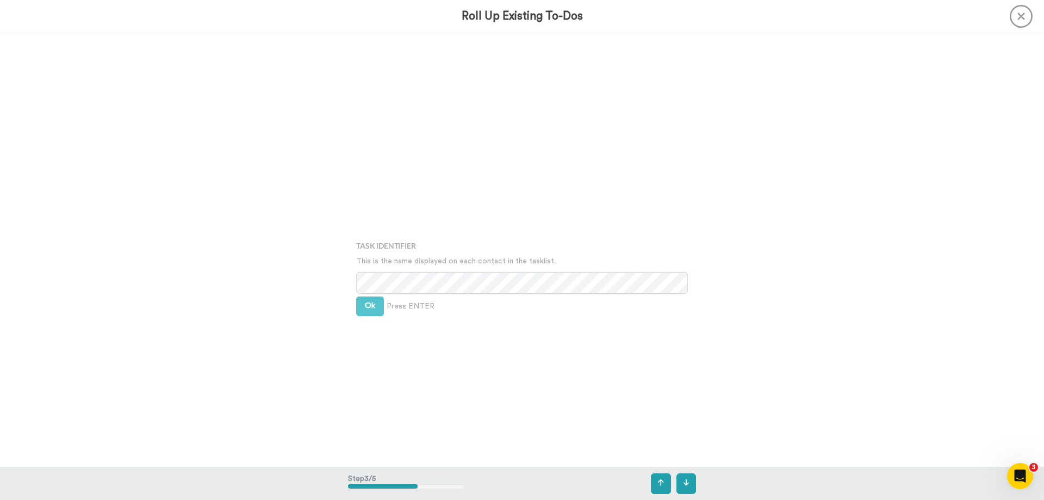
scroll to position [867, 0]
click at [367, 286] on button "Ok" at bounding box center [370, 280] width 28 height 20
click at [367, 267] on span "Ok" at bounding box center [370, 271] width 10 height 8
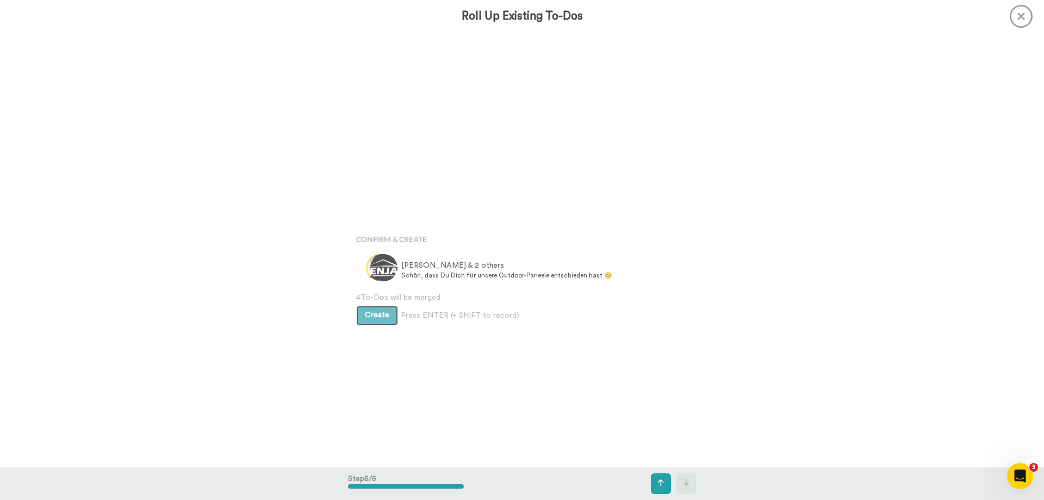
scroll to position [1734, 0]
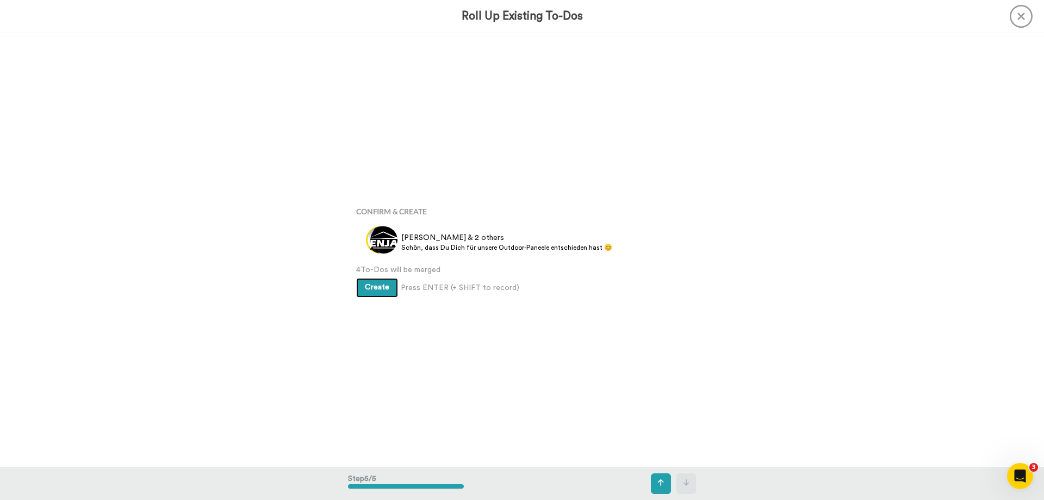
click at [365, 286] on span "Create" at bounding box center [377, 287] width 24 height 8
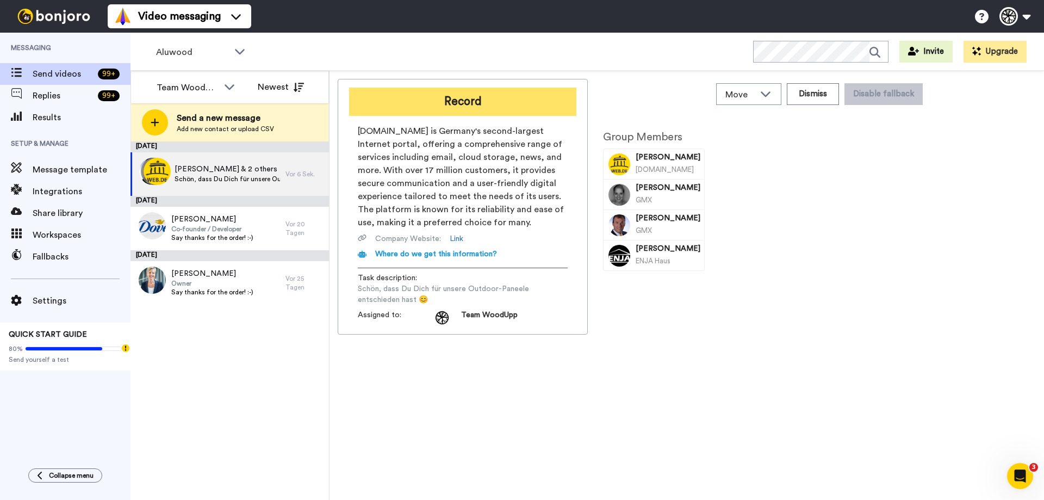
click at [425, 91] on button "Record" at bounding box center [462, 102] width 227 height 28
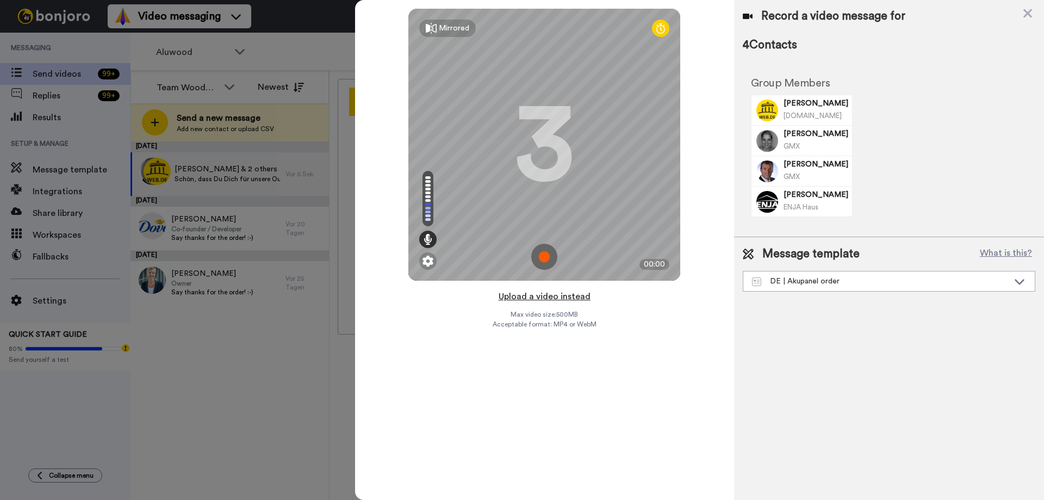
click at [543, 297] on button "Upload a video instead" at bounding box center [544, 296] width 98 height 14
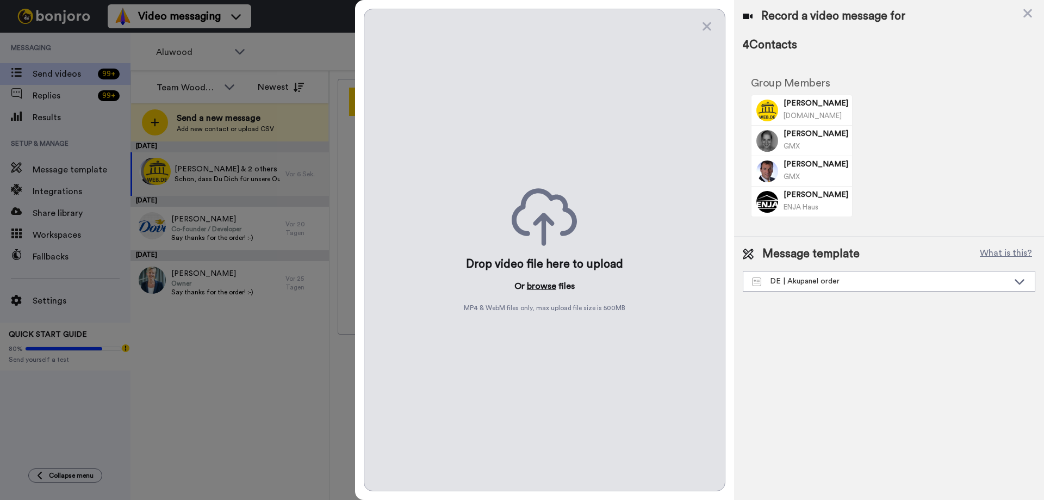
click at [538, 283] on button "browse" at bounding box center [541, 285] width 29 height 13
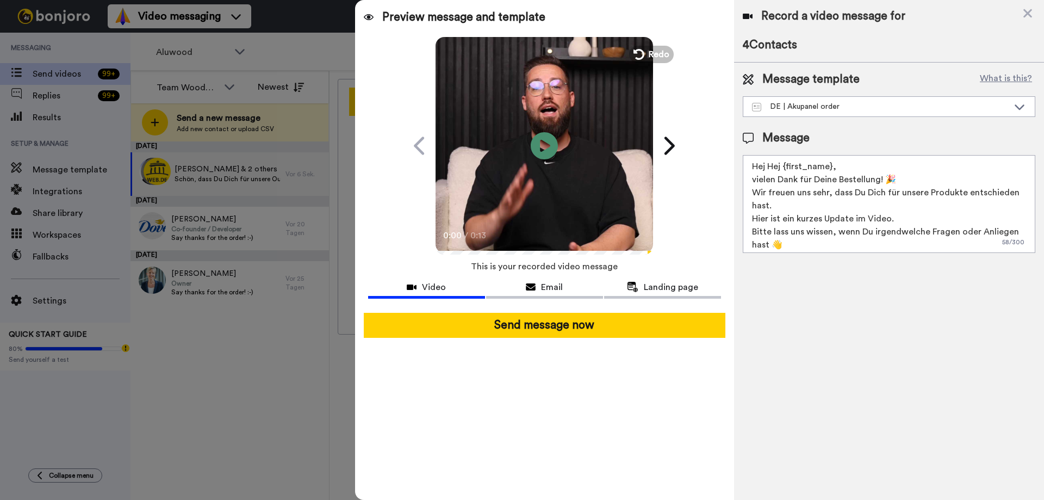
drag, startPoint x: 962, startPoint y: 192, endPoint x: 928, endPoint y: 187, distance: 34.1
click at [928, 187] on textarea "Hej Hej {first_name}, vielen Dank für Deine Bestellung! 🎉 Wir freuen uns sehr, …" at bounding box center [888, 204] width 292 height 98
click at [753, 209] on textarea "Hej Hej {first_name}, vielen Dank für Deine Bestellung! 🎉 Wir freuen uns sehr, …" at bounding box center [888, 204] width 292 height 98
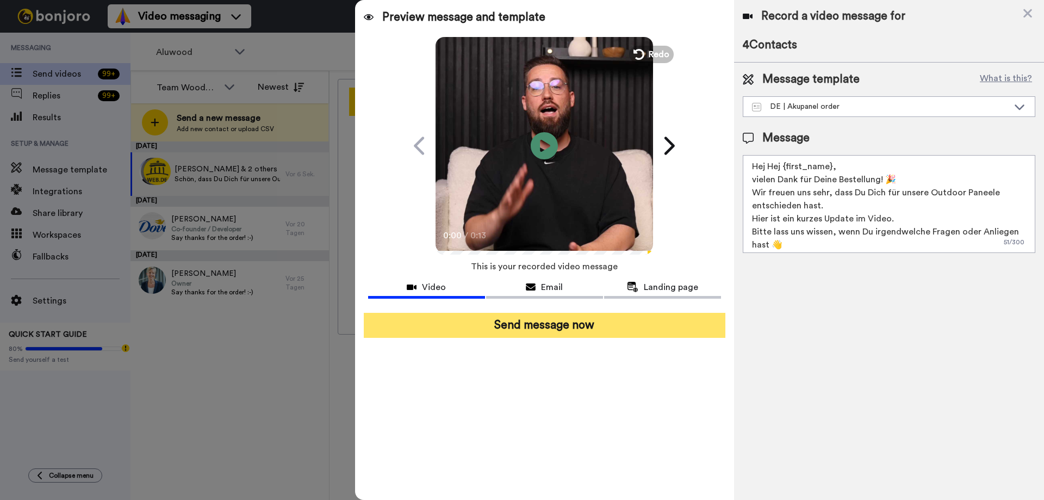
type textarea "Hej Hej {first_name}, vielen Dank für Deine Bestellung! 🎉 Wir freuen uns sehr, …"
click at [645, 322] on button "Send message now" at bounding box center [544, 325] width 361 height 25
